Goal: Task Accomplishment & Management: Use online tool/utility

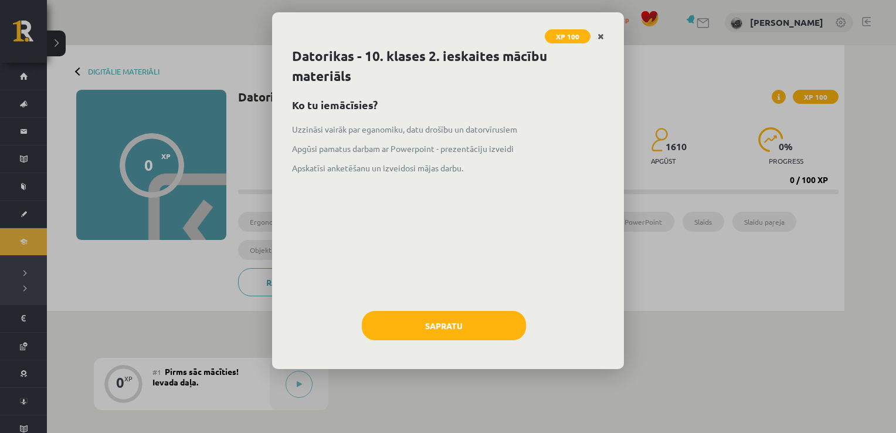
click at [595, 36] on link "Close" at bounding box center [601, 36] width 21 height 23
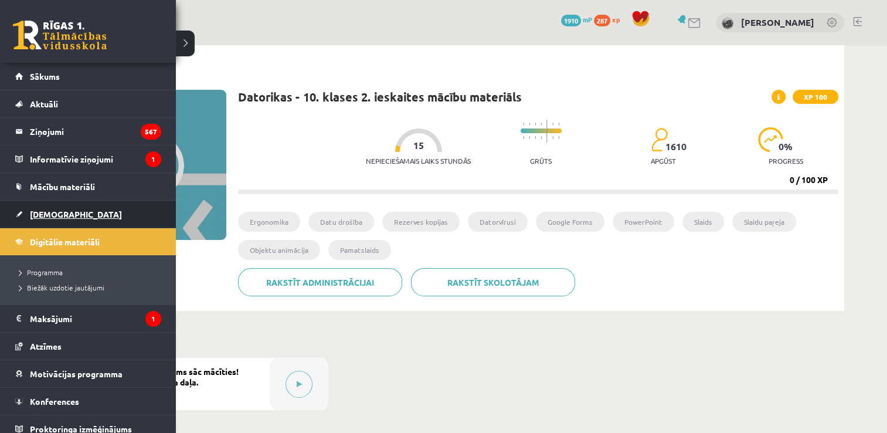
click at [65, 208] on link "[DEMOGRAPHIC_DATA]" at bounding box center [88, 214] width 146 height 27
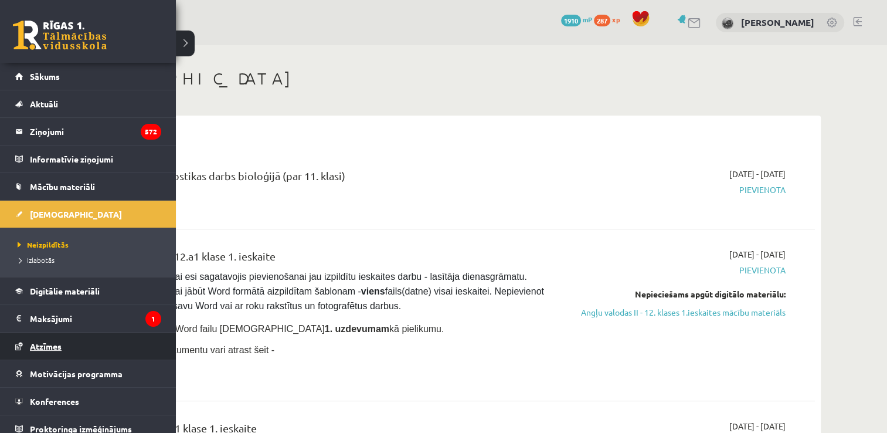
click at [99, 353] on link "Atzīmes" at bounding box center [88, 346] width 146 height 27
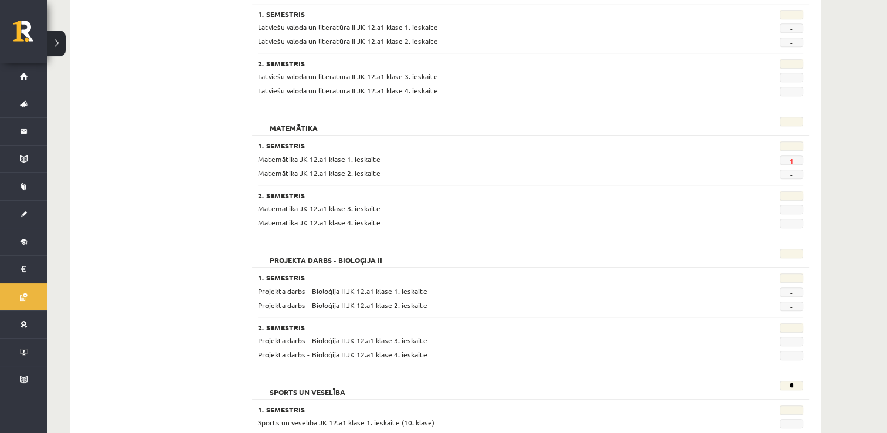
scroll to position [999, 0]
click at [792, 161] on link "1" at bounding box center [791, 159] width 4 height 9
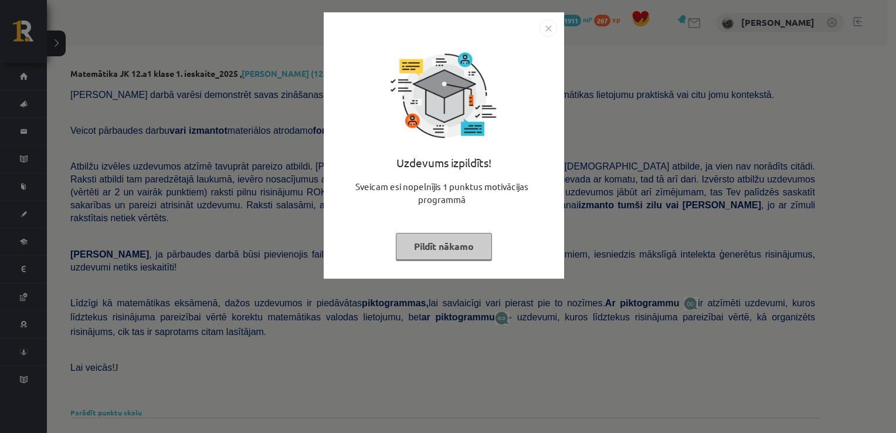
click at [421, 248] on button "Pildīt nākamo" at bounding box center [444, 246] width 96 height 27
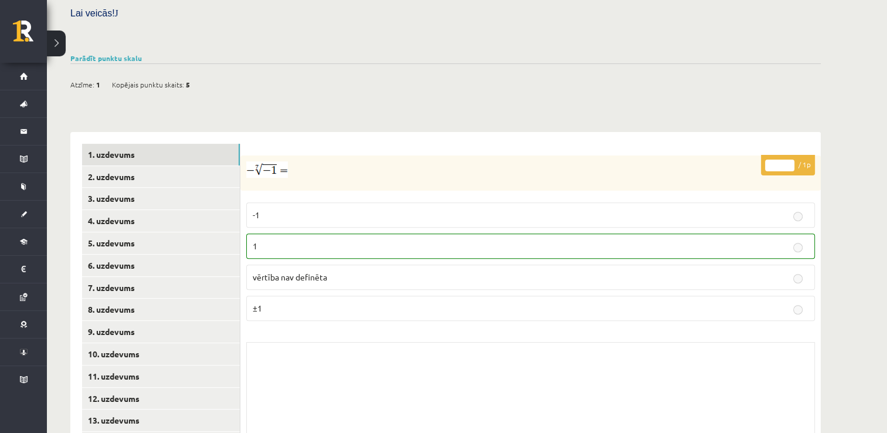
scroll to position [406, 0]
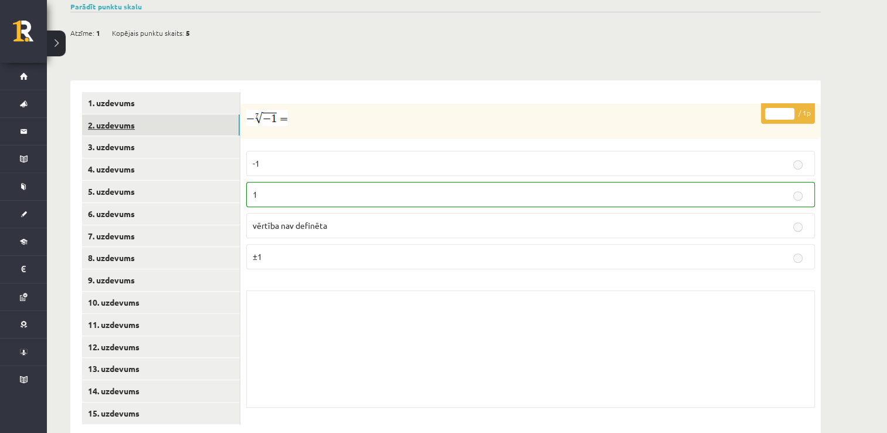
click at [193, 114] on link "2. uzdevums" at bounding box center [161, 125] width 158 height 22
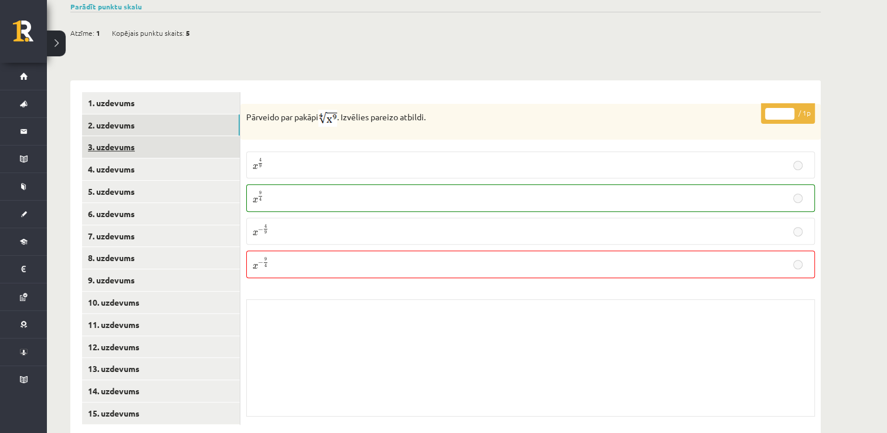
click at [198, 136] on link "3. uzdevums" at bounding box center [161, 147] width 158 height 22
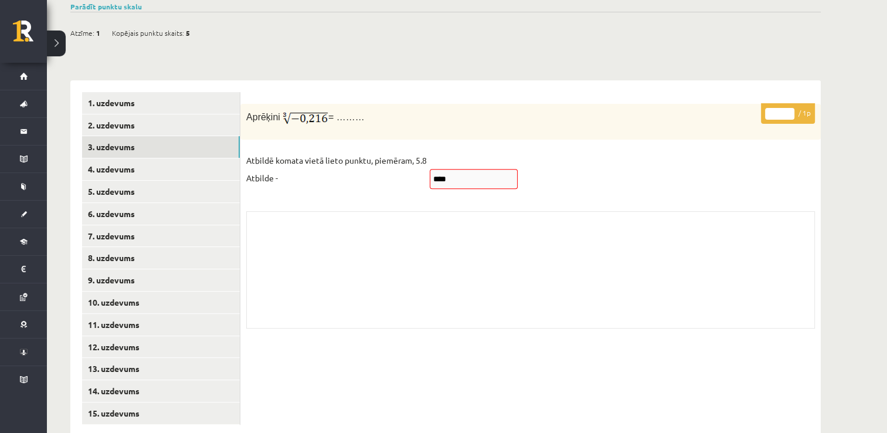
drag, startPoint x: 443, startPoint y: 152, endPoint x: 526, endPoint y: 176, distance: 86.0
click at [526, 176] on div "* / 1p Aprēķini = ……… Atbildē komata vietā lieto punktu, piemēram, 5.8 Atbilde …" at bounding box center [530, 219] width 581 height 231
click at [187, 158] on link "4. uzdevums" at bounding box center [161, 169] width 158 height 22
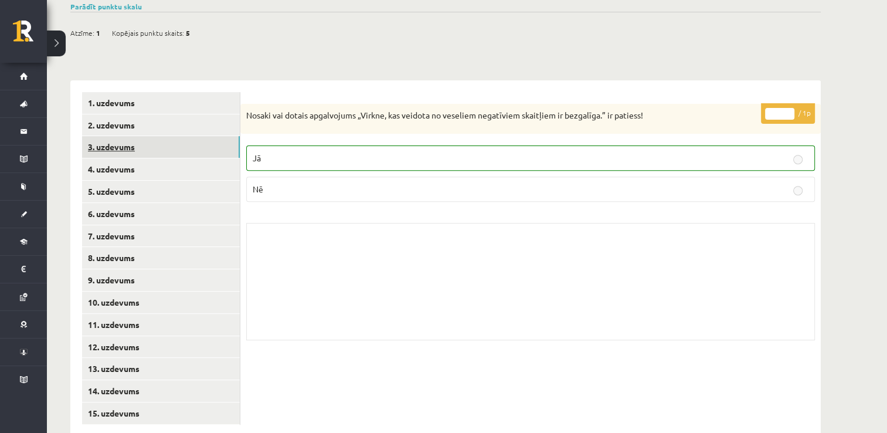
click at [197, 136] on link "3. uzdevums" at bounding box center [161, 147] width 158 height 22
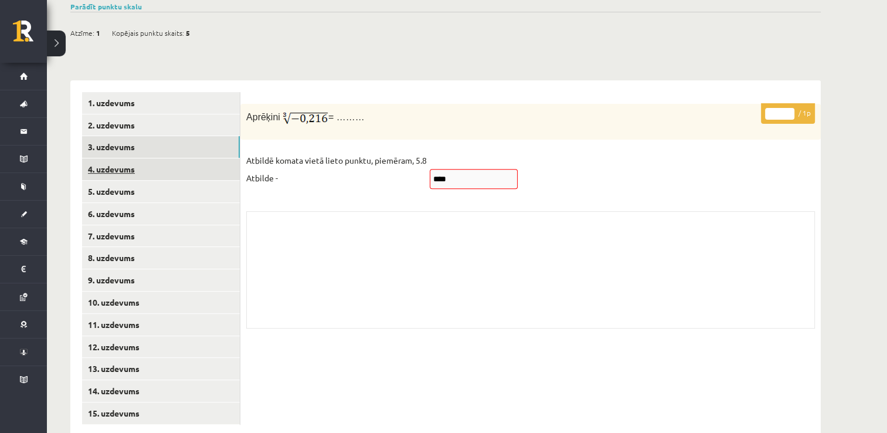
click at [207, 158] on link "4. uzdevums" at bounding box center [161, 169] width 158 height 22
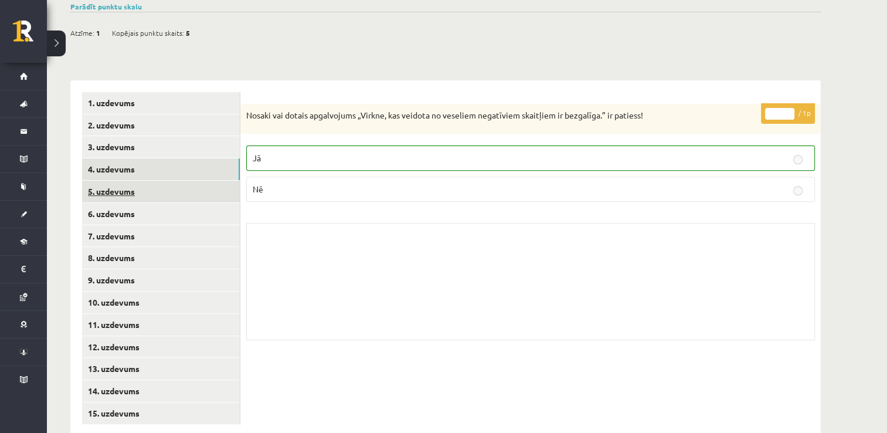
click at [209, 181] on link "5. uzdevums" at bounding box center [161, 192] width 158 height 22
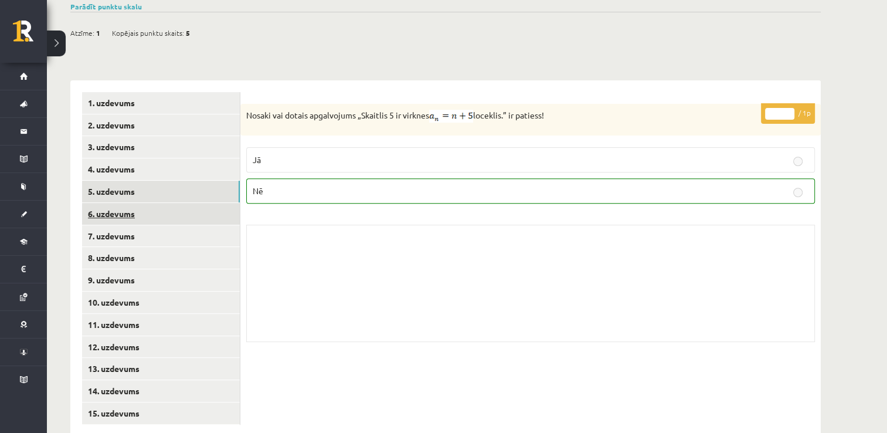
click at [222, 203] on link "6. uzdevums" at bounding box center [161, 214] width 158 height 22
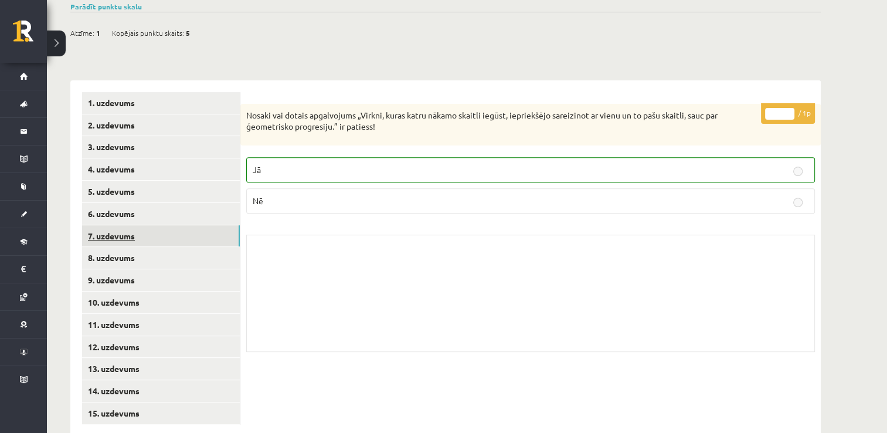
click at [218, 225] on link "7. uzdevums" at bounding box center [161, 236] width 158 height 22
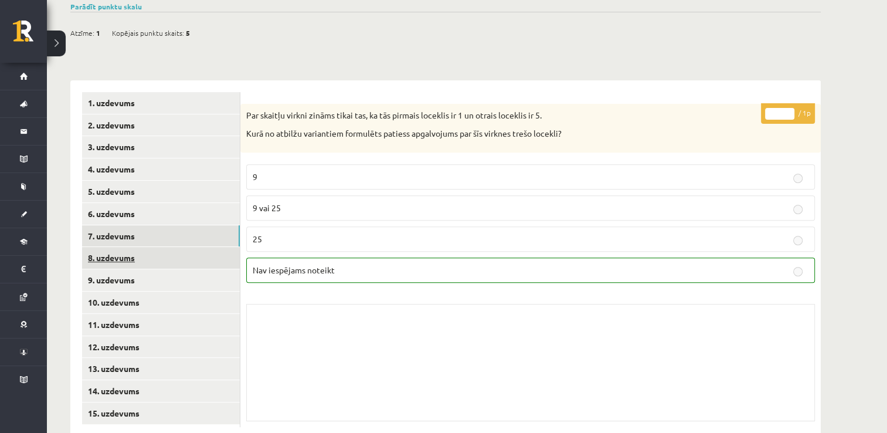
click at [221, 247] on link "8. uzdevums" at bounding box center [161, 258] width 158 height 22
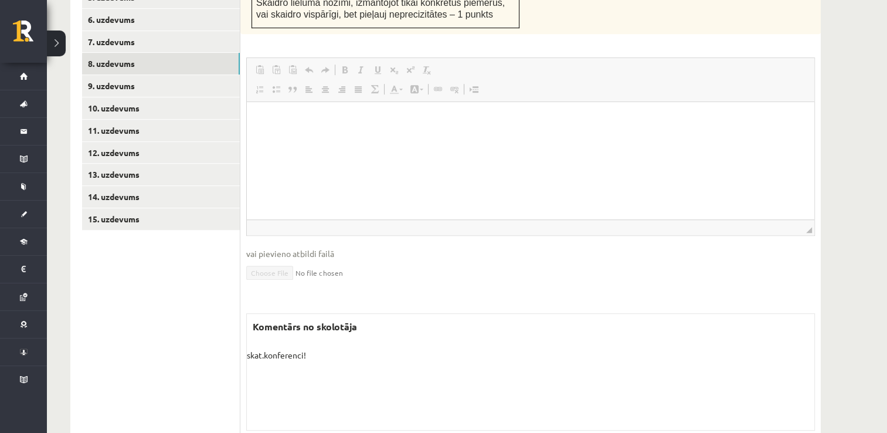
scroll to position [601, 0]
click at [186, 74] on link "9. uzdevums" at bounding box center [161, 85] width 158 height 22
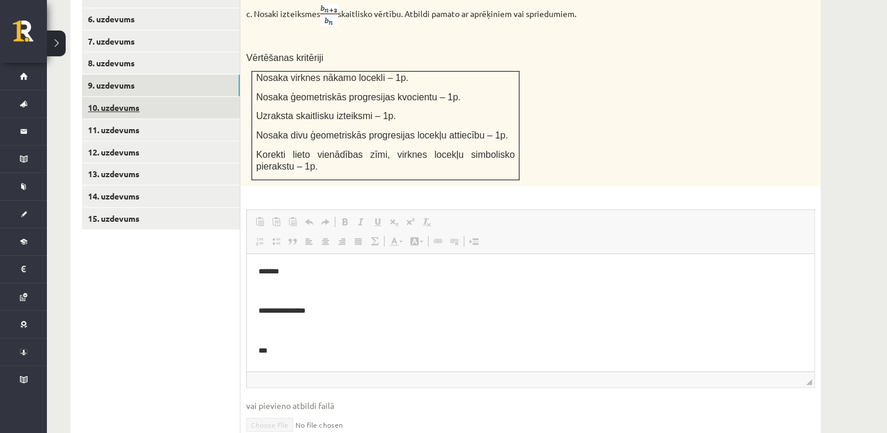
click at [216, 97] on link "10. uzdevums" at bounding box center [161, 108] width 158 height 22
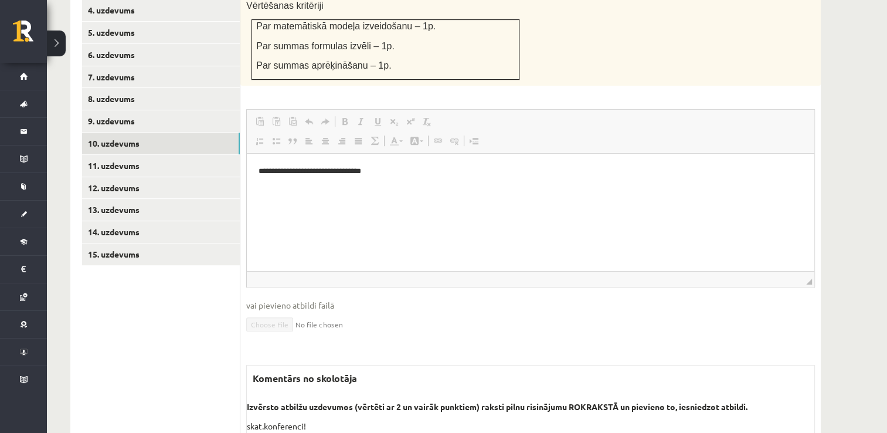
scroll to position [551, 0]
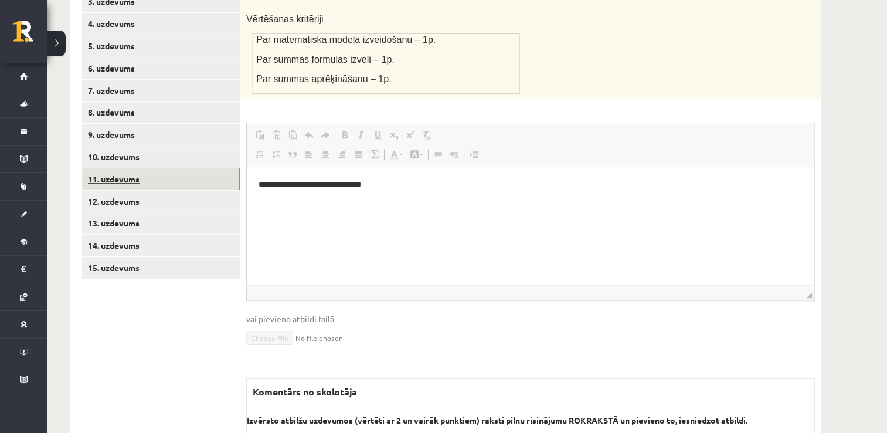
click at [192, 168] on link "11. uzdevums" at bounding box center [161, 179] width 158 height 22
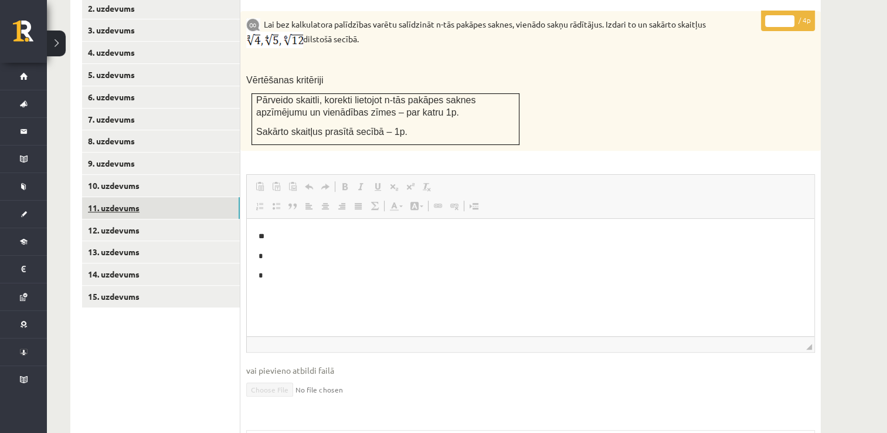
scroll to position [525, 0]
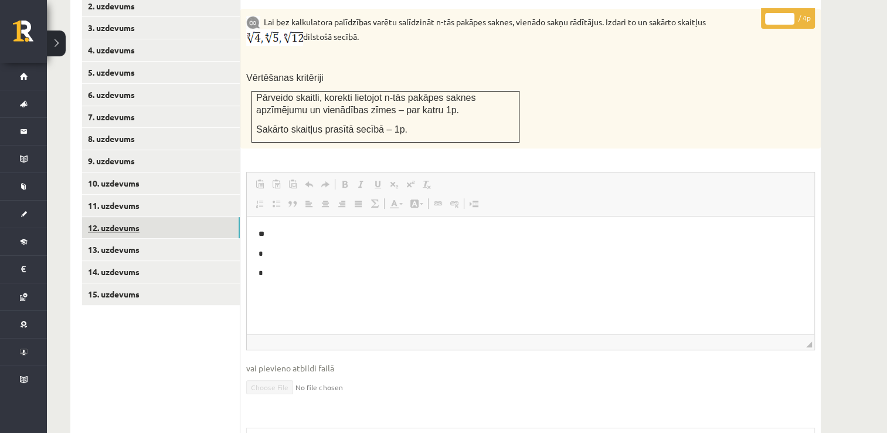
click at [178, 217] on link "12. uzdevums" at bounding box center [161, 228] width 158 height 22
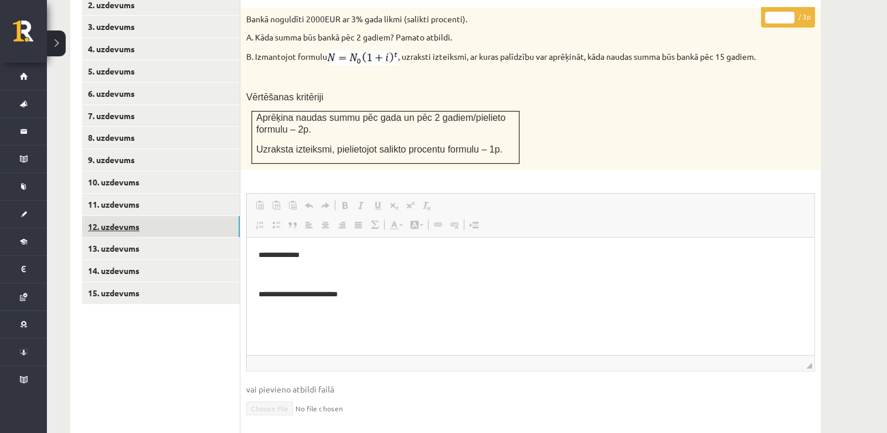
scroll to position [527, 0]
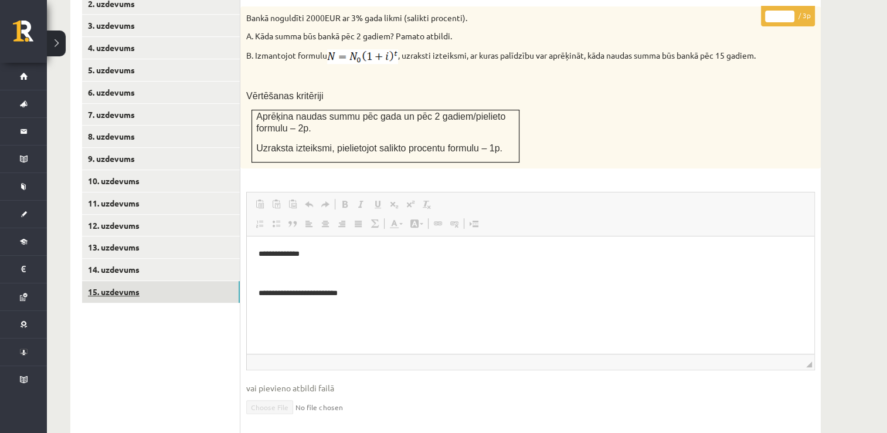
click at [169, 281] on link "15. uzdevums" at bounding box center [161, 292] width 158 height 22
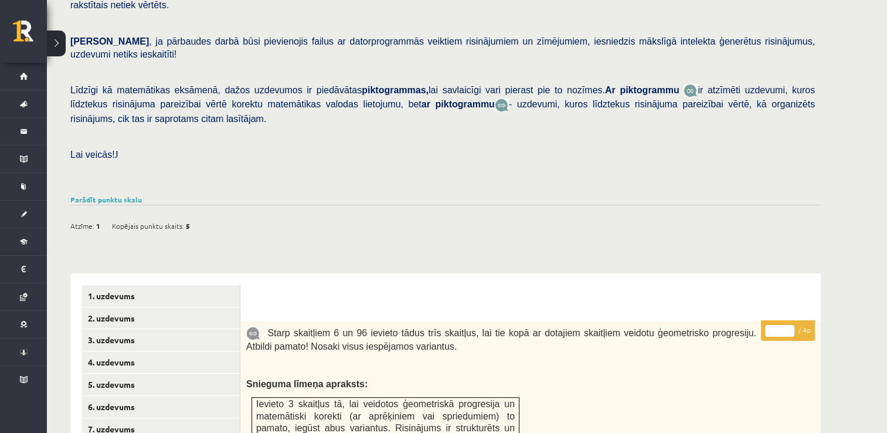
scroll to position [198, 0]
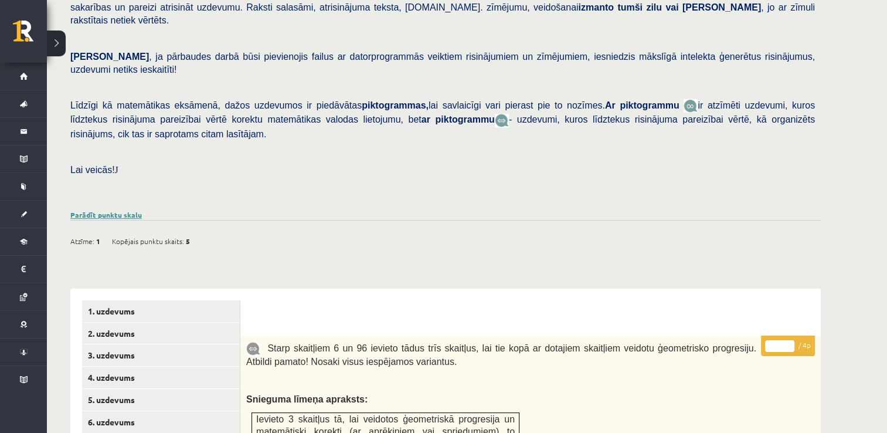
click at [128, 210] on link "Parādīt punktu skalu" at bounding box center [106, 214] width 72 height 9
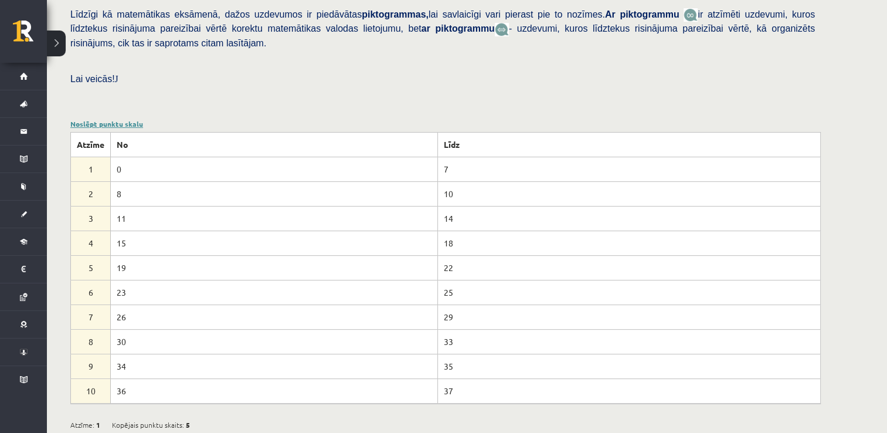
scroll to position [292, 0]
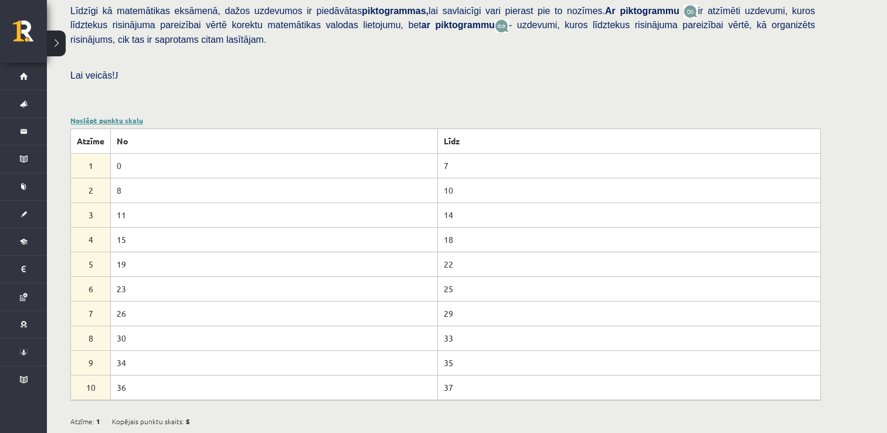
click at [121, 116] on link "Noslēpt punktu skalu" at bounding box center [106, 120] width 73 height 9
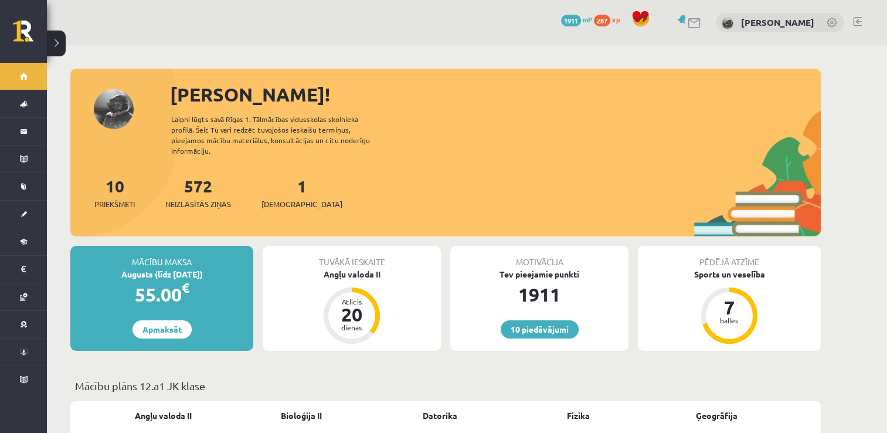
click at [120, 158] on div "[PERSON_NAME]! Laipni lūgts savā Rīgas 1. Tālmācības vidusskolas skolnieka prof…" at bounding box center [445, 158] width 751 height 156
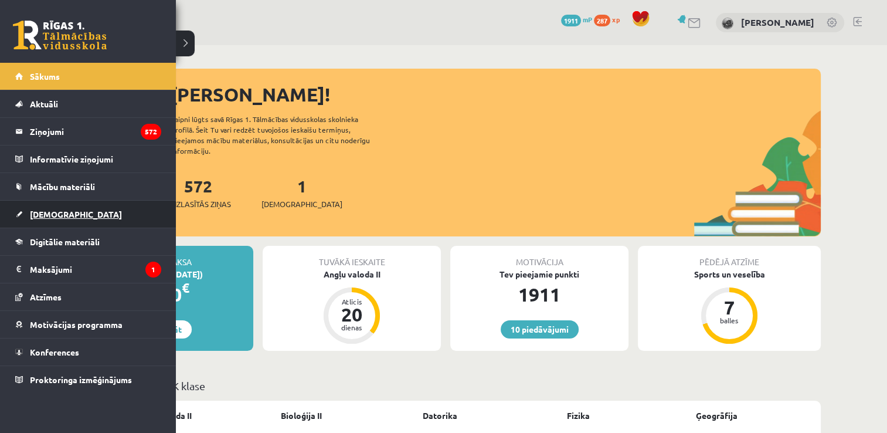
click at [138, 215] on link "[DEMOGRAPHIC_DATA]" at bounding box center [88, 214] width 146 height 27
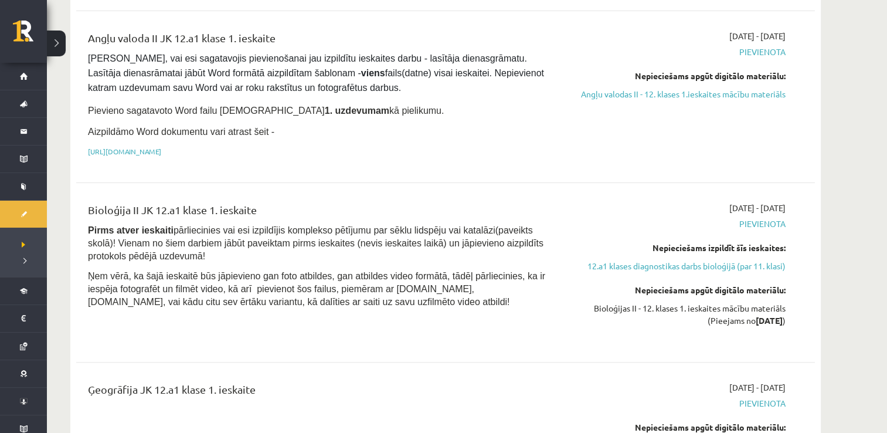
scroll to position [178, 0]
